Goal: Navigation & Orientation: Find specific page/section

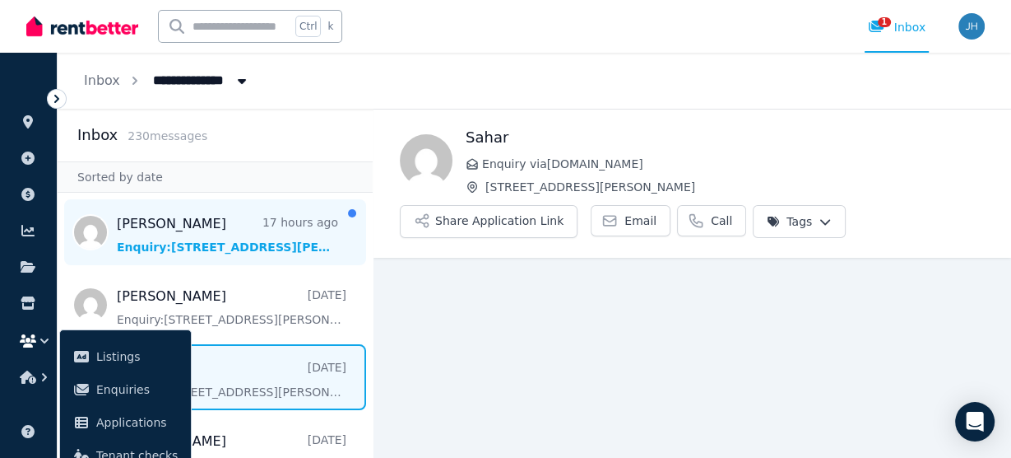
scroll to position [44, 0]
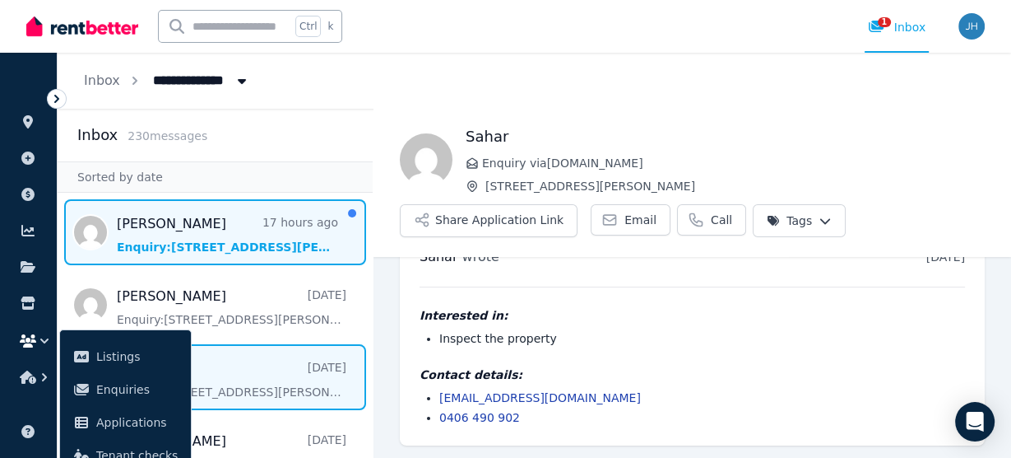
click at [188, 225] on span "Message list" at bounding box center [215, 232] width 315 height 66
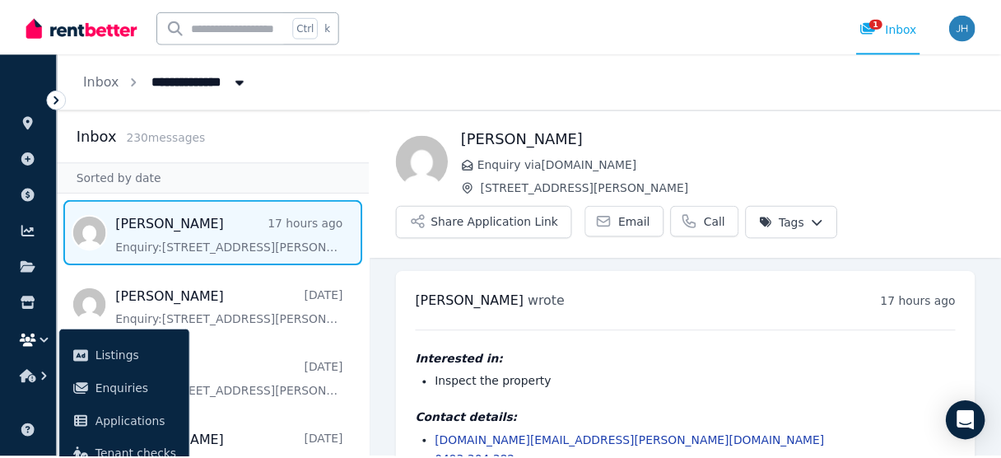
scroll to position [44, 0]
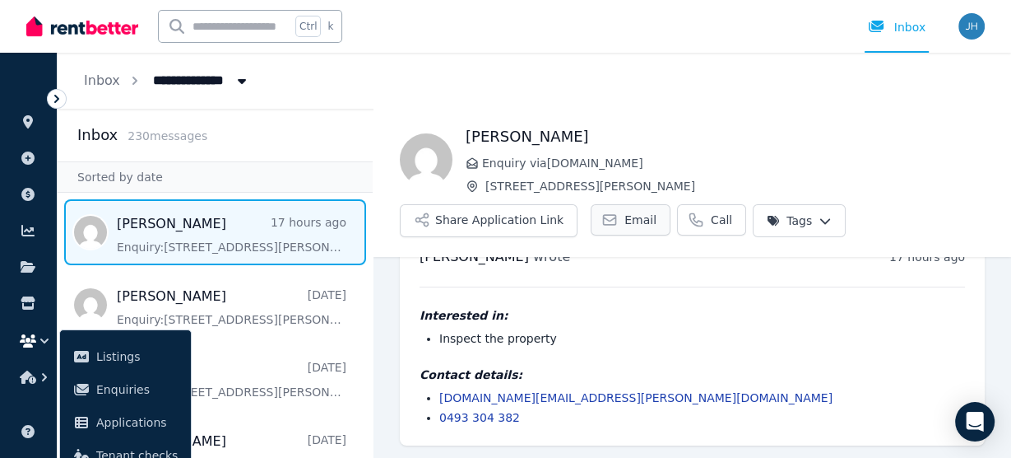
click at [625, 218] on span "Email" at bounding box center [641, 220] width 32 height 16
click at [133, 417] on span "Applications" at bounding box center [136, 422] width 81 height 20
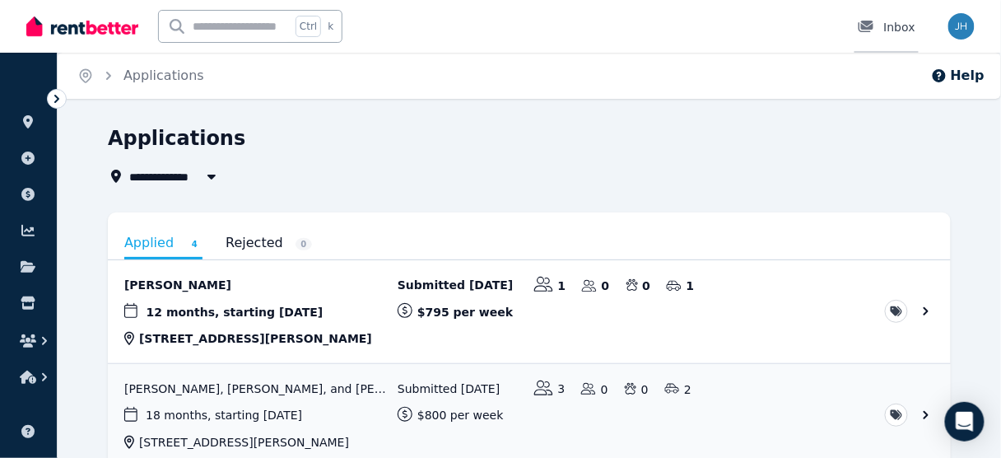
click at [898, 30] on div "Inbox" at bounding box center [887, 27] width 58 height 16
